Goal: Use online tool/utility: Utilize a website feature to perform a specific function

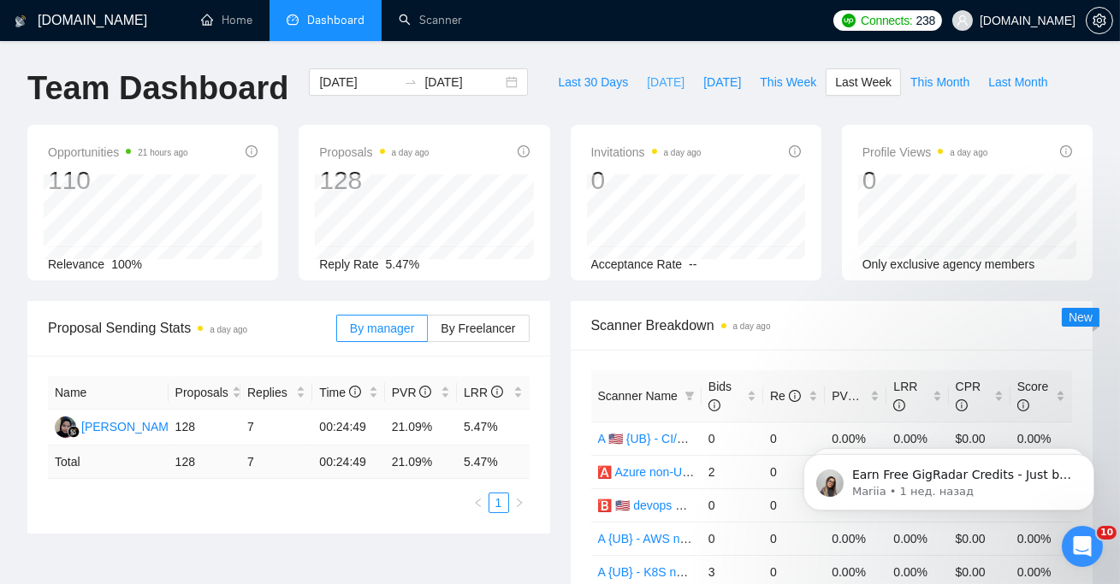
click at [655, 82] on span "[DATE]" at bounding box center [666, 82] width 38 height 19
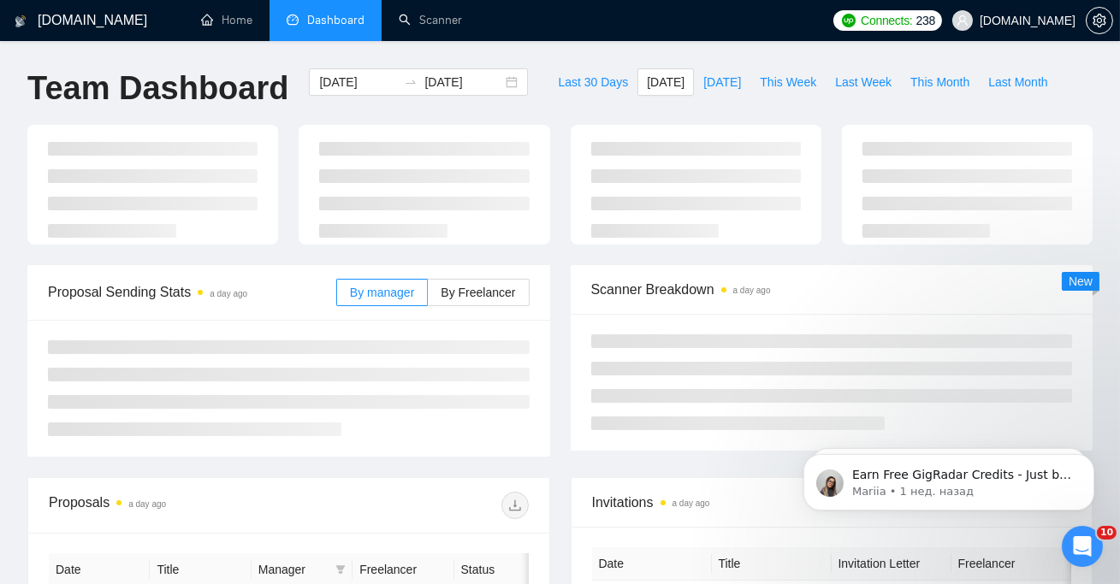
type input "[DATE]"
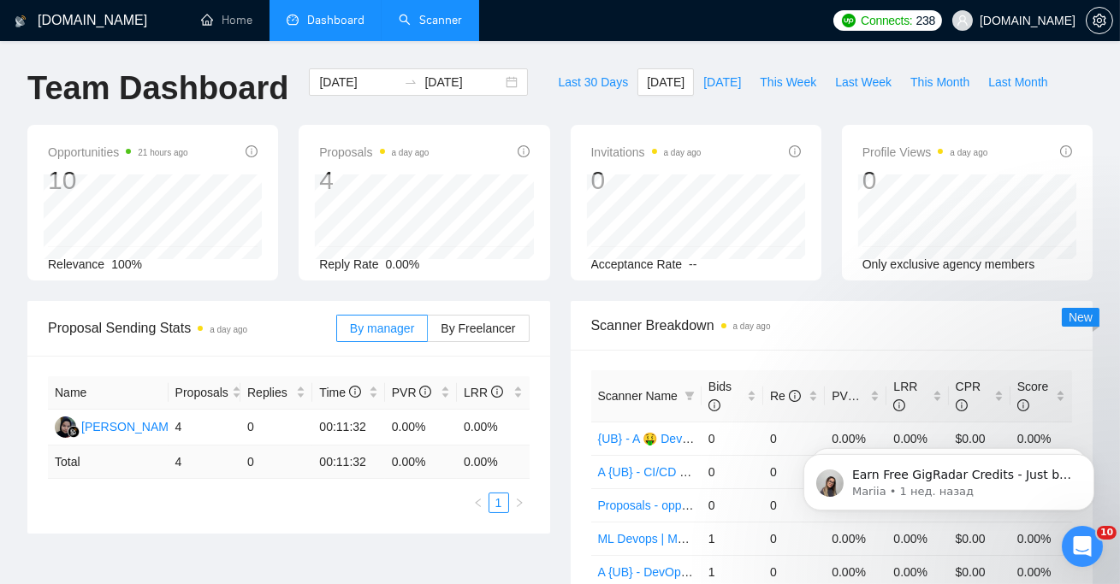
click at [449, 25] on link "Scanner" at bounding box center [430, 20] width 63 height 15
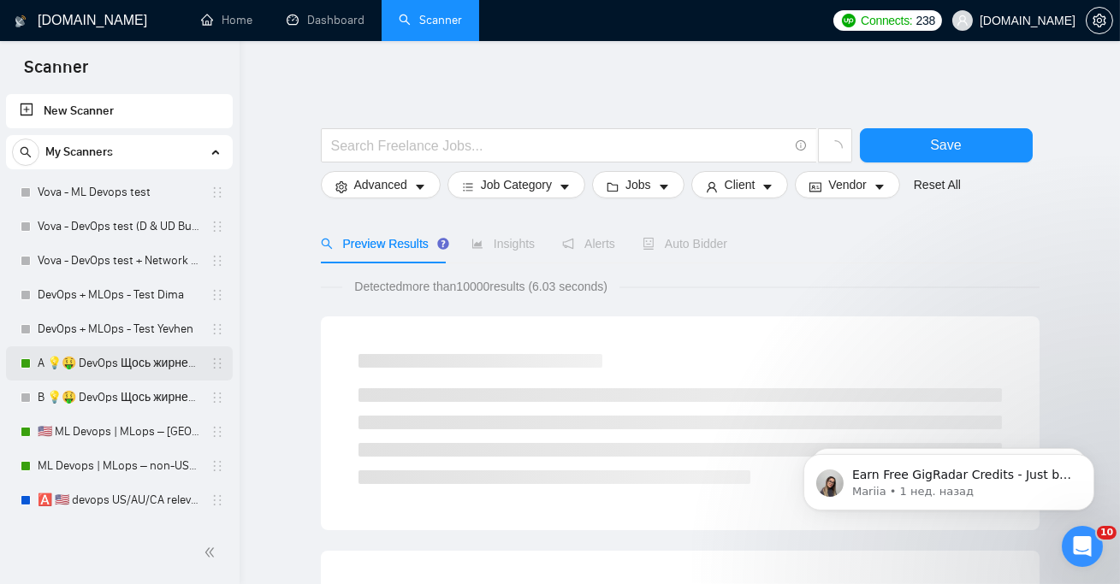
click at [129, 353] on link "A 💡🤑 DevOps Щось жирненьке -" at bounding box center [119, 364] width 163 height 34
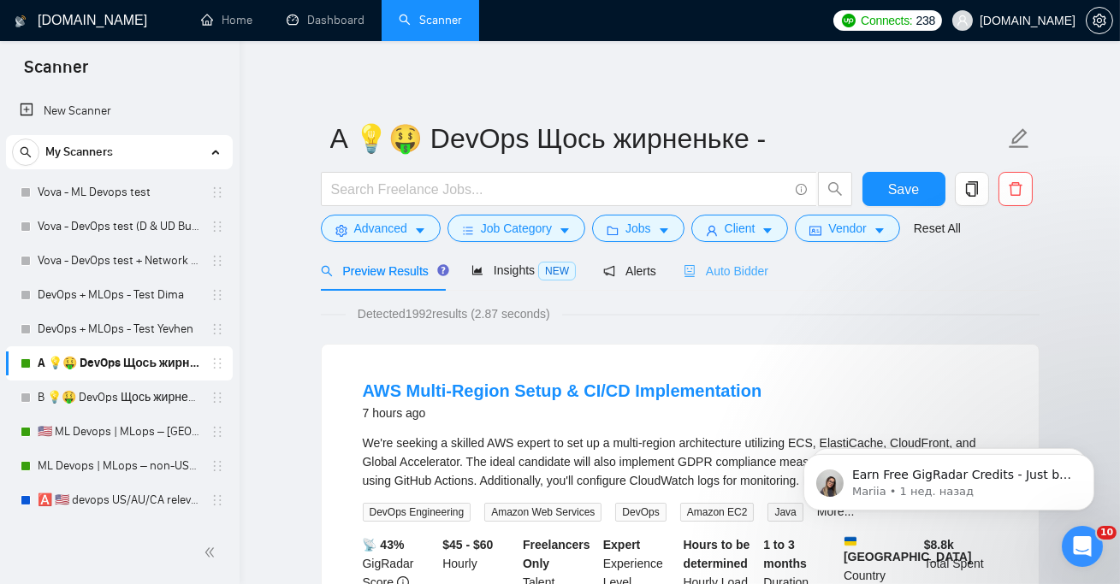
click at [746, 258] on div "Auto Bidder" at bounding box center [726, 271] width 85 height 40
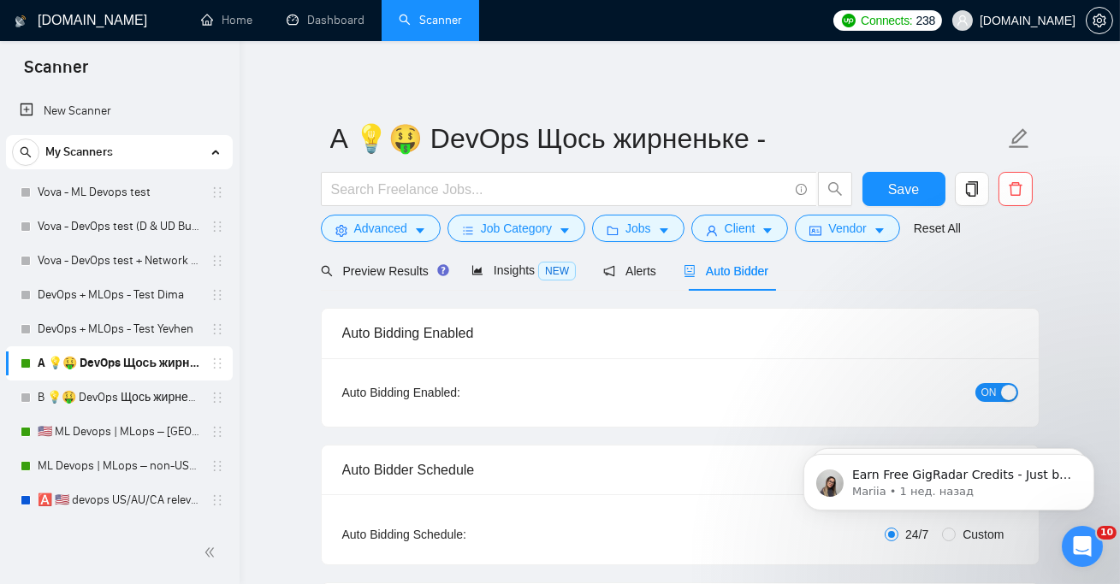
checkbox input "true"
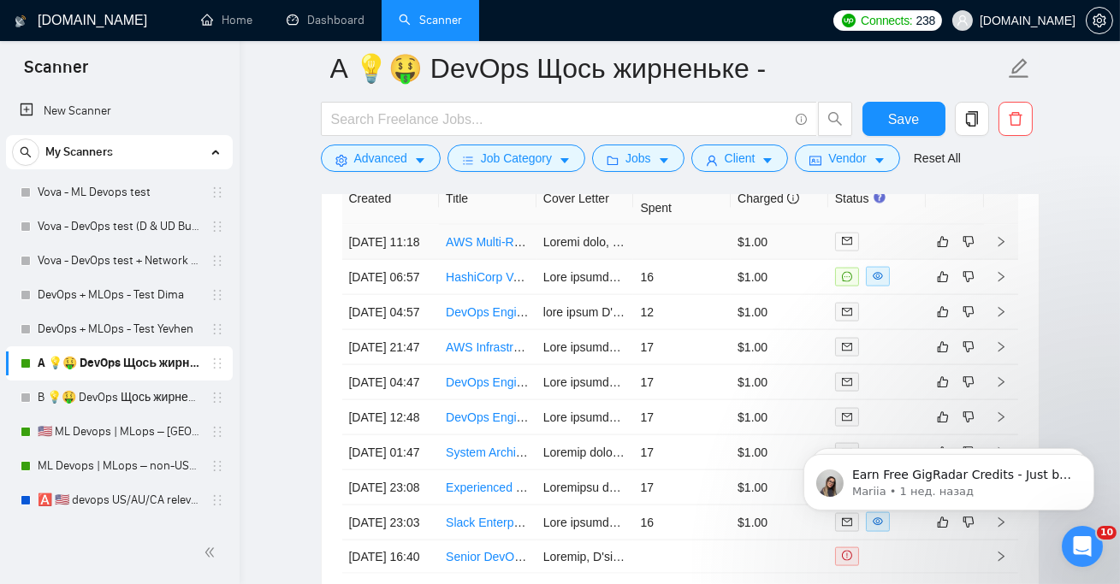
scroll to position [4583, 0]
